Goal: Task Accomplishment & Management: Manage account settings

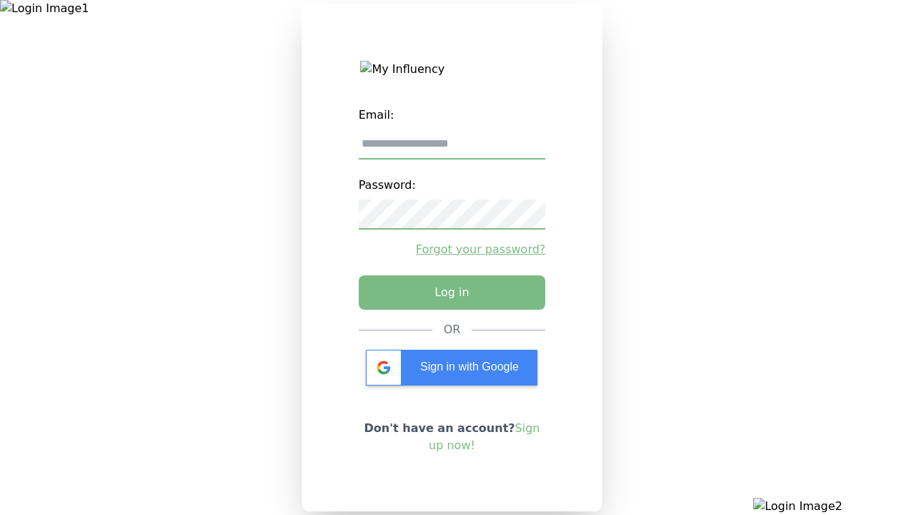
click at [452, 149] on input "email" at bounding box center [452, 144] width 187 height 30
type input "**********"
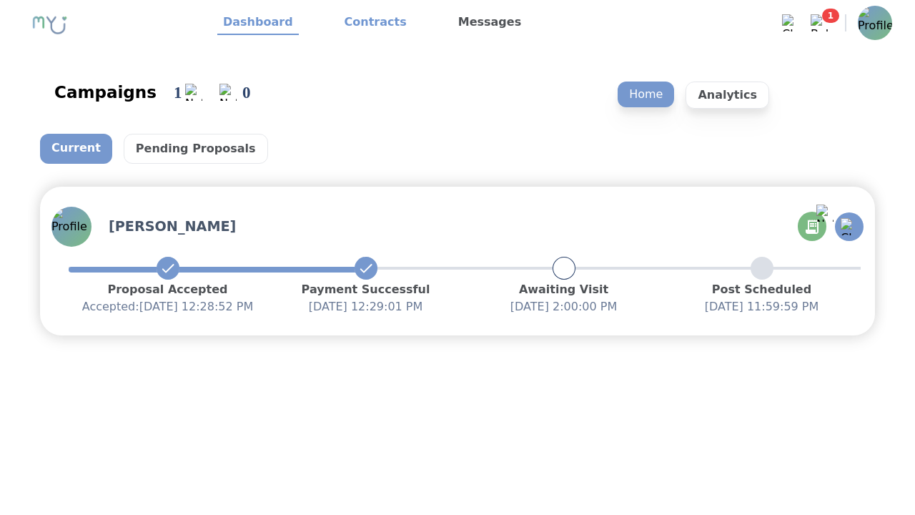
click at [367, 23] on link "Contracts" at bounding box center [376, 23] width 74 height 24
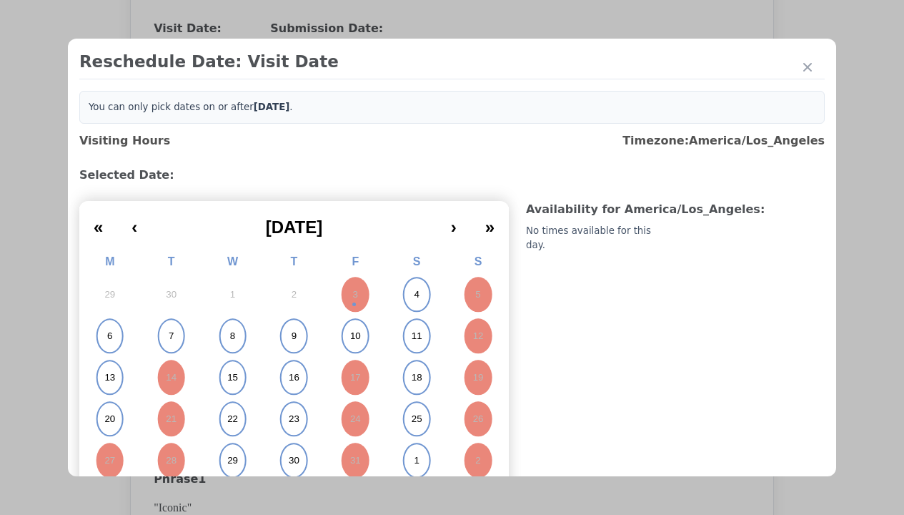
click at [109, 330] on abbr "6" at bounding box center [109, 336] width 5 height 13
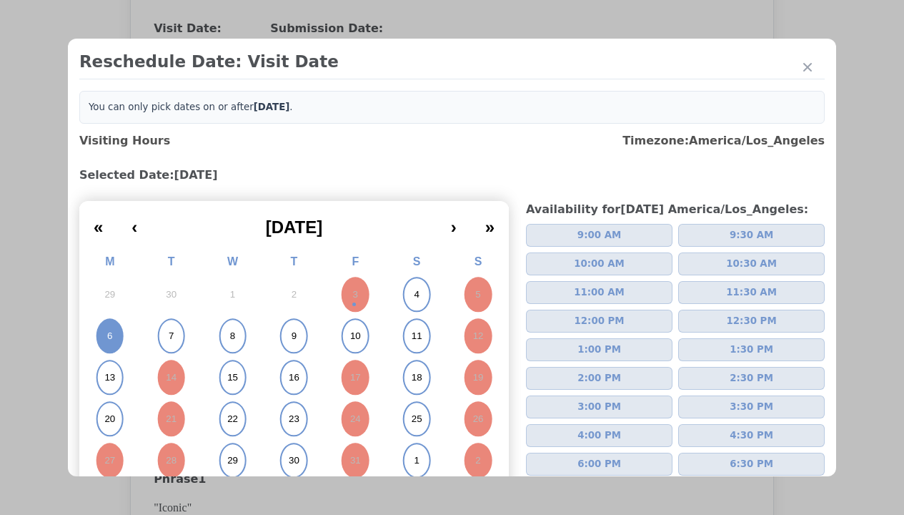
click at [593, 371] on span "2:00 PM" at bounding box center [600, 378] width 44 height 14
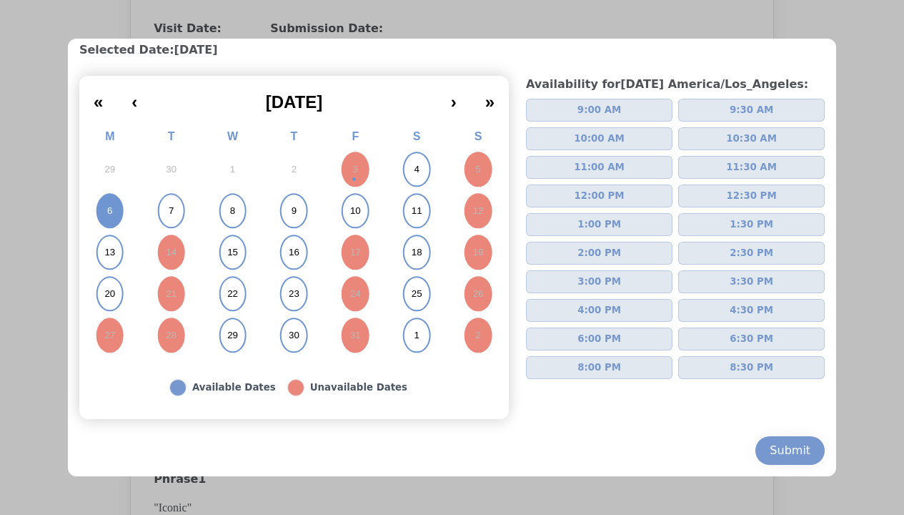
click at [779, 450] on div "Submit" at bounding box center [790, 450] width 41 height 17
click at [227, 323] on div "Update Submission Date" at bounding box center [227, 322] width 118 height 14
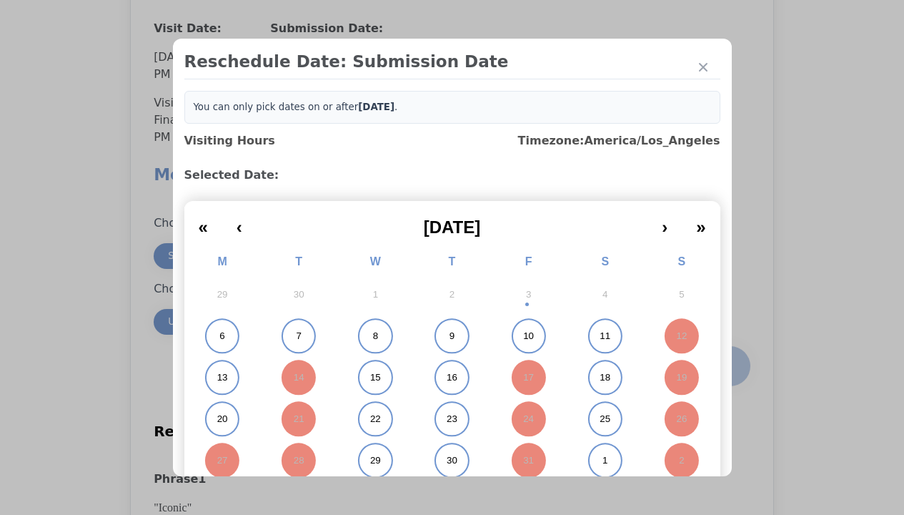
click at [219, 336] on abbr "6" at bounding box center [221, 336] width 5 height 13
click at [701, 367] on div "Submit Date Change" at bounding box center [701, 366] width 71 height 29
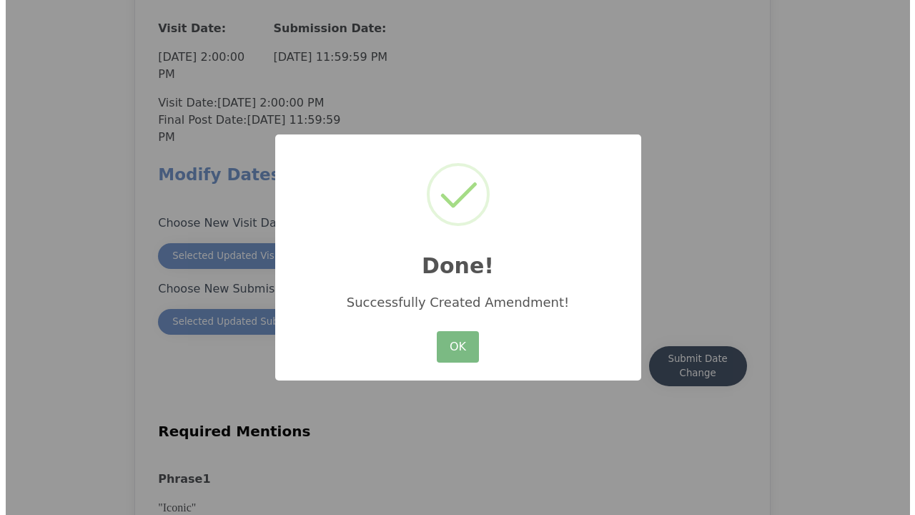
scroll to position [1255, 0]
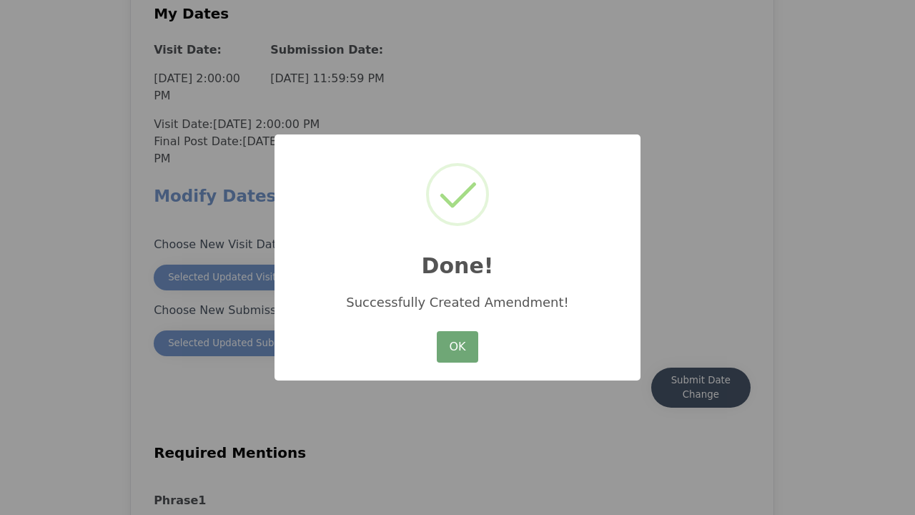
click at [457, 347] on button "OK" at bounding box center [457, 346] width 41 height 31
